Goal: Task Accomplishment & Management: Manage account settings

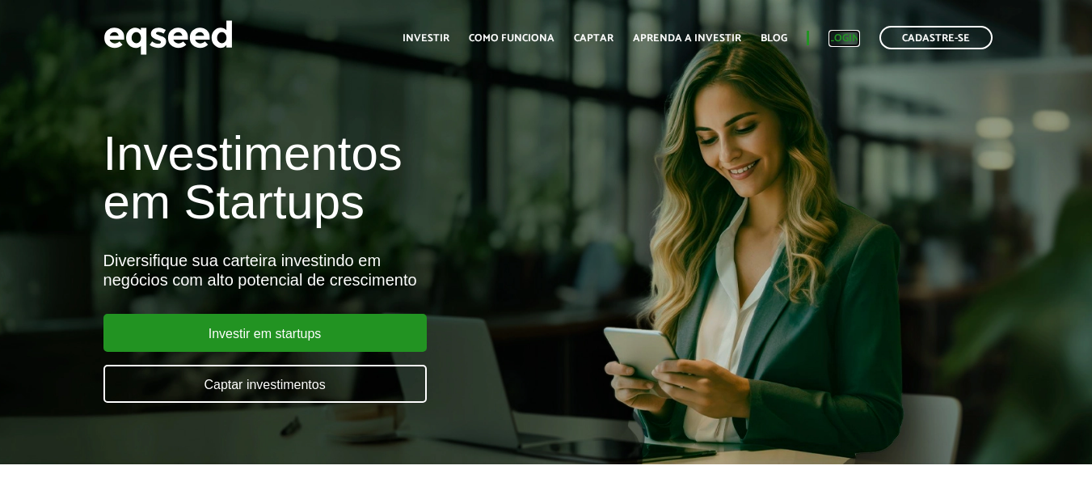
click at [845, 39] on link "Login" at bounding box center [845, 38] width 32 height 11
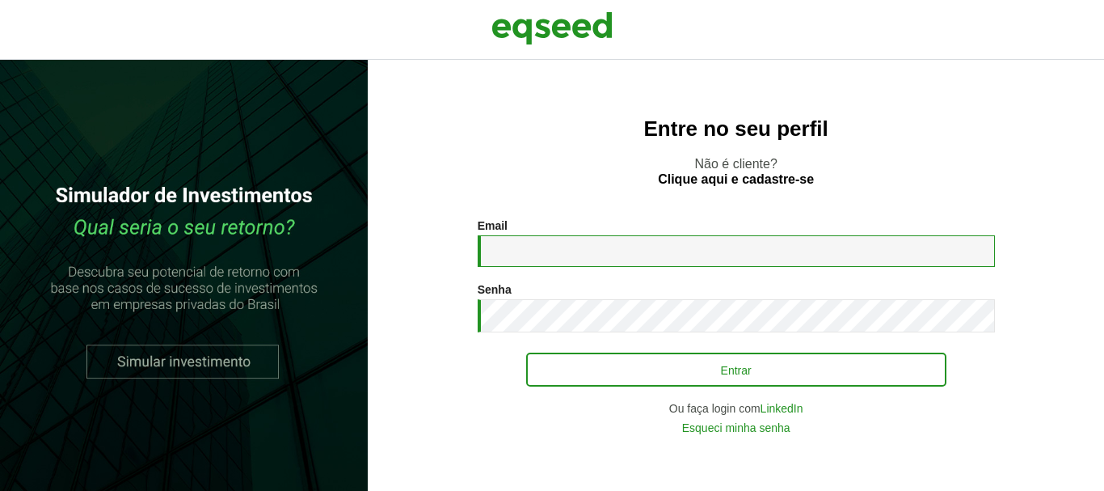
type input "**********"
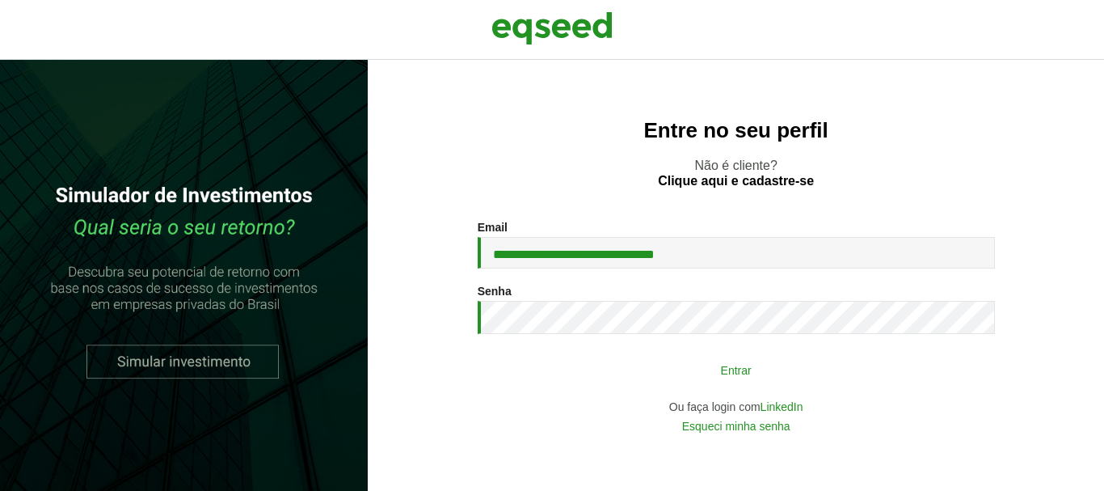
click at [738, 371] on button "Entrar" at bounding box center [736, 369] width 420 height 31
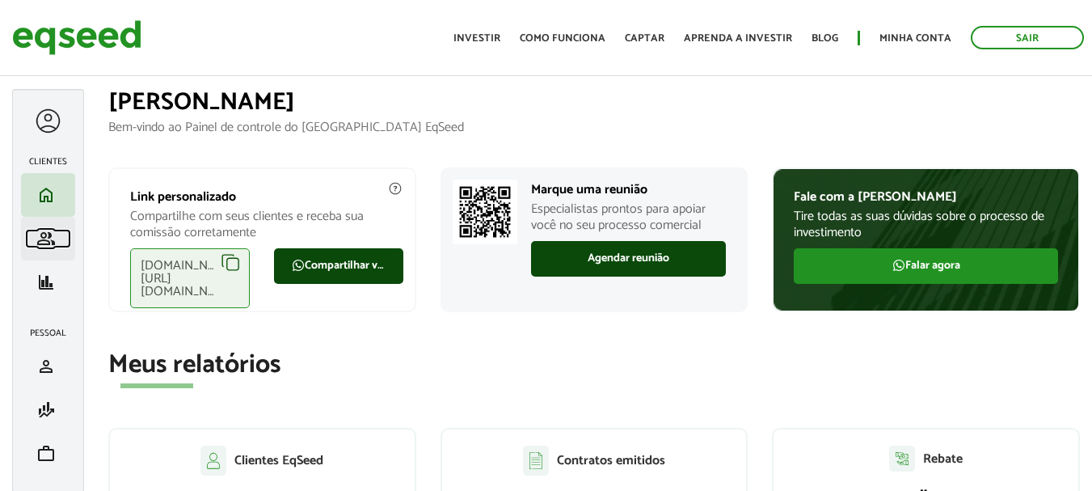
click at [46, 240] on span "group" at bounding box center [45, 238] width 19 height 19
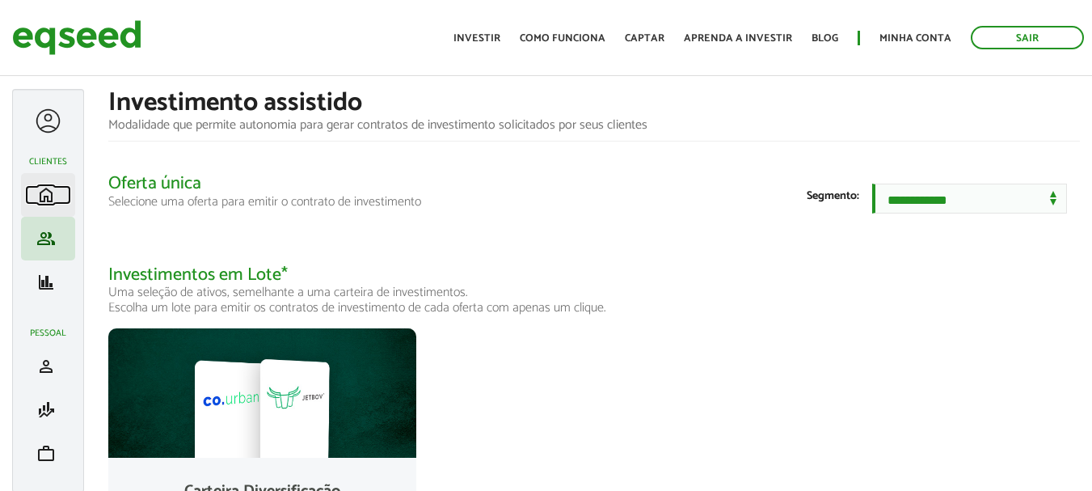
click at [42, 195] on span "home" at bounding box center [45, 194] width 19 height 19
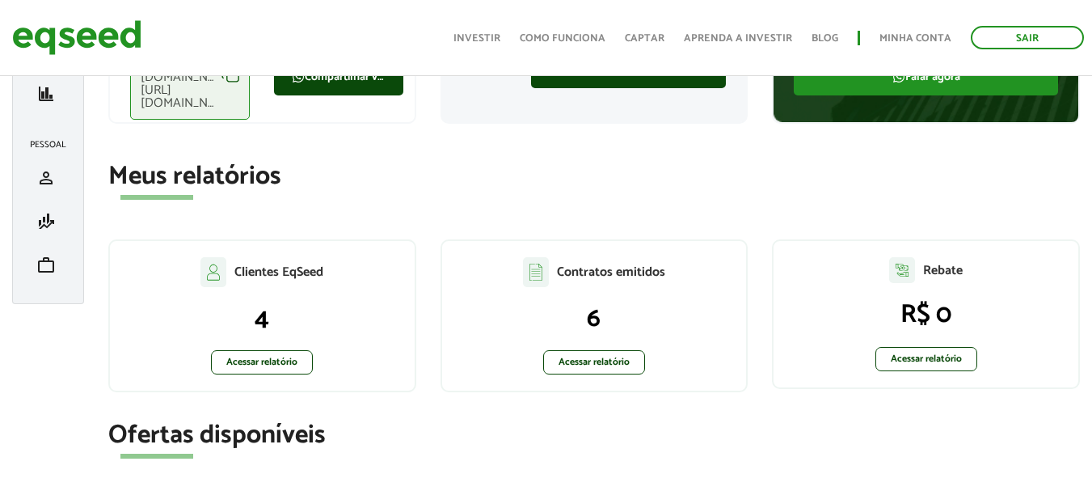
scroll to position [216, 0]
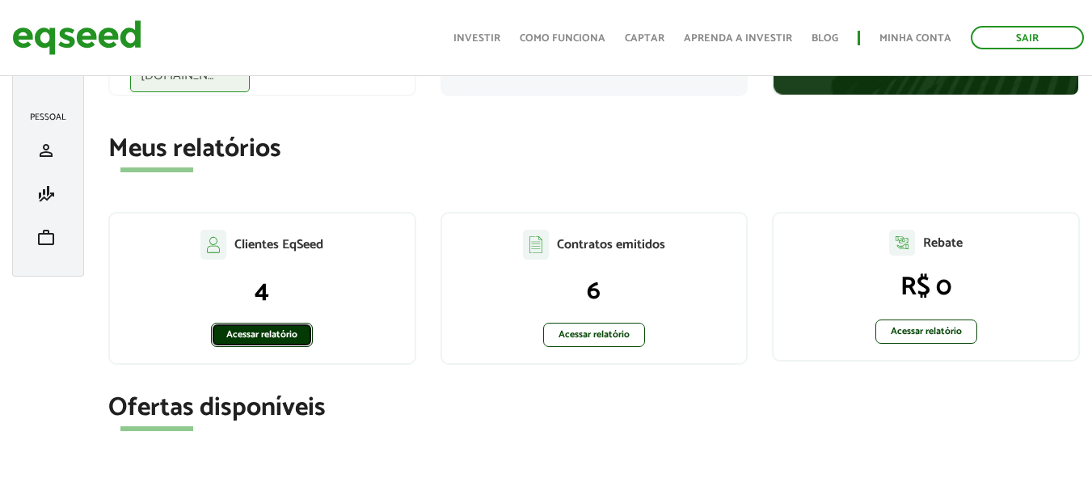
click at [255, 334] on link "Acessar relatório" at bounding box center [262, 335] width 102 height 24
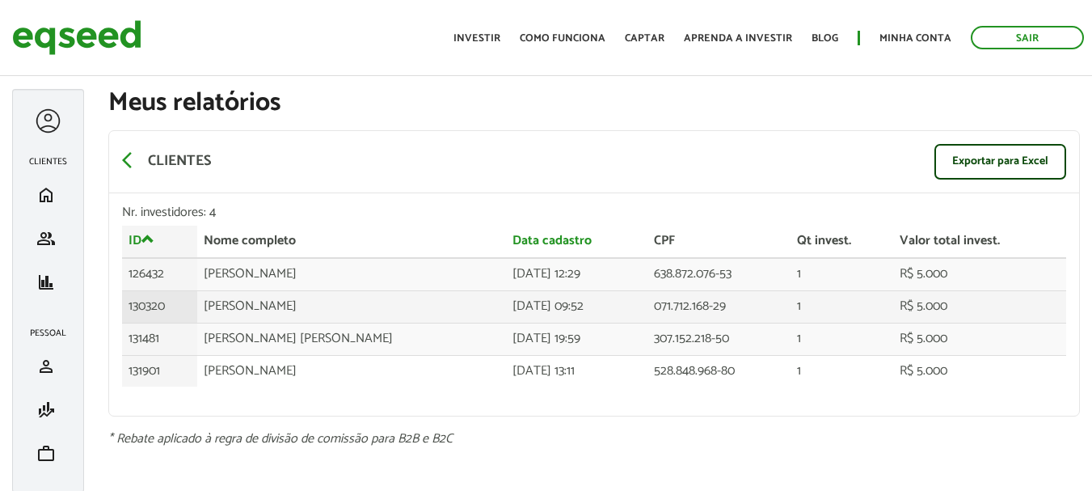
click at [249, 305] on td "[PERSON_NAME]" at bounding box center [351, 306] width 309 height 32
